Goal: Navigation & Orientation: Find specific page/section

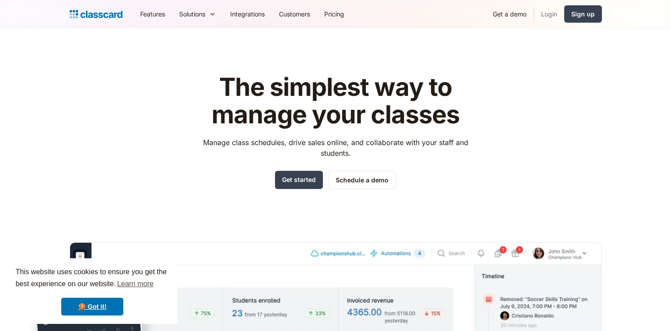
click at [546, 15] on link "Login" at bounding box center [549, 14] width 30 height 20
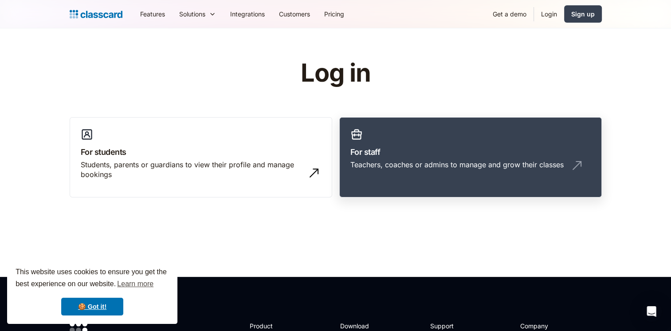
click at [421, 171] on div "Teachers, coaches or admins to manage and grow their classes" at bounding box center [470, 168] width 240 height 17
